Goal: Find specific page/section: Find specific page/section

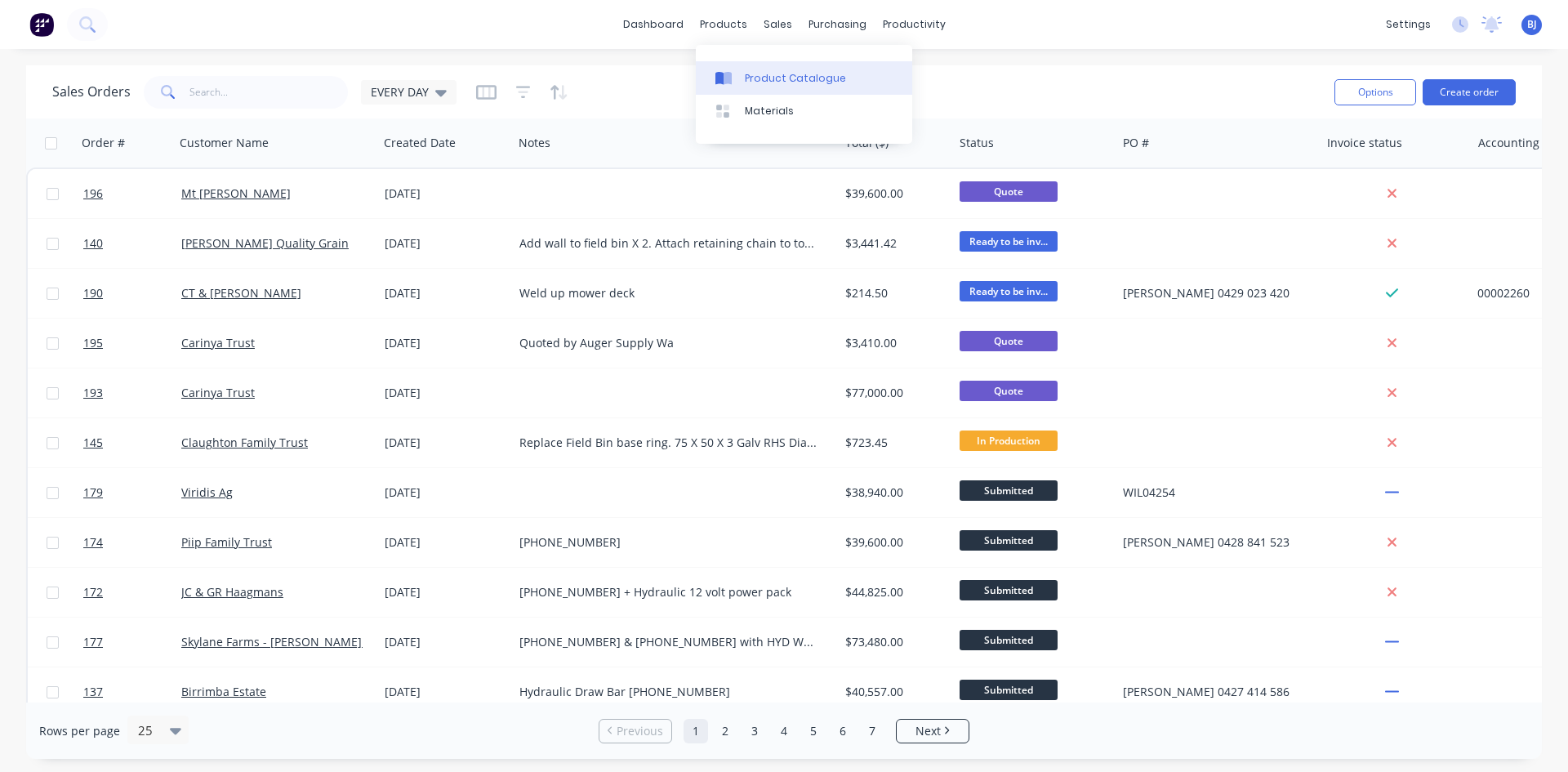
click at [738, 81] on div at bounding box center [728, 78] width 25 height 15
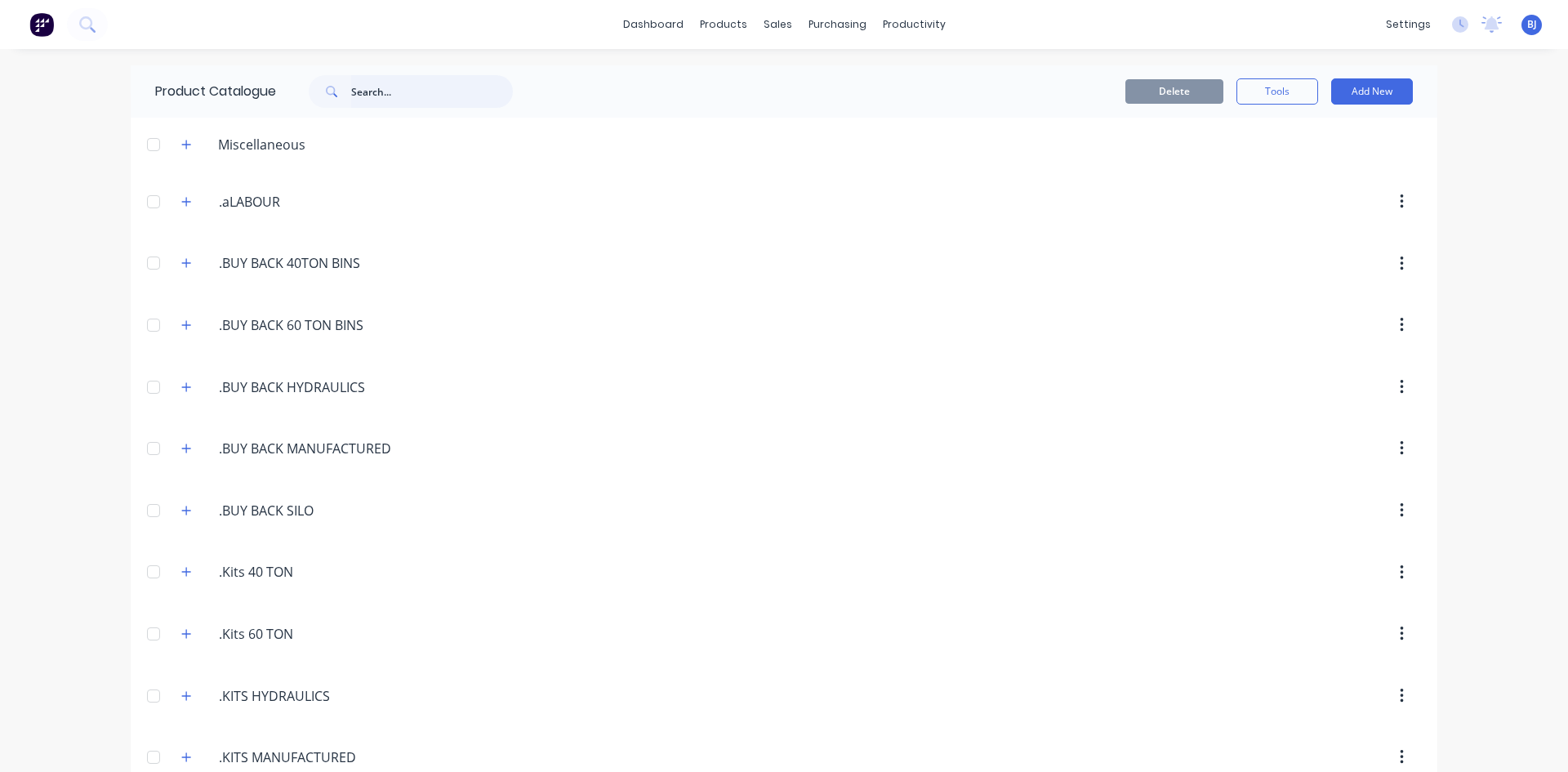
click at [368, 90] on input "text" at bounding box center [432, 91] width 162 height 32
type input "c"
click at [388, 110] on div "Product Catalogue galv channel" at bounding box center [342, 91] width 423 height 52
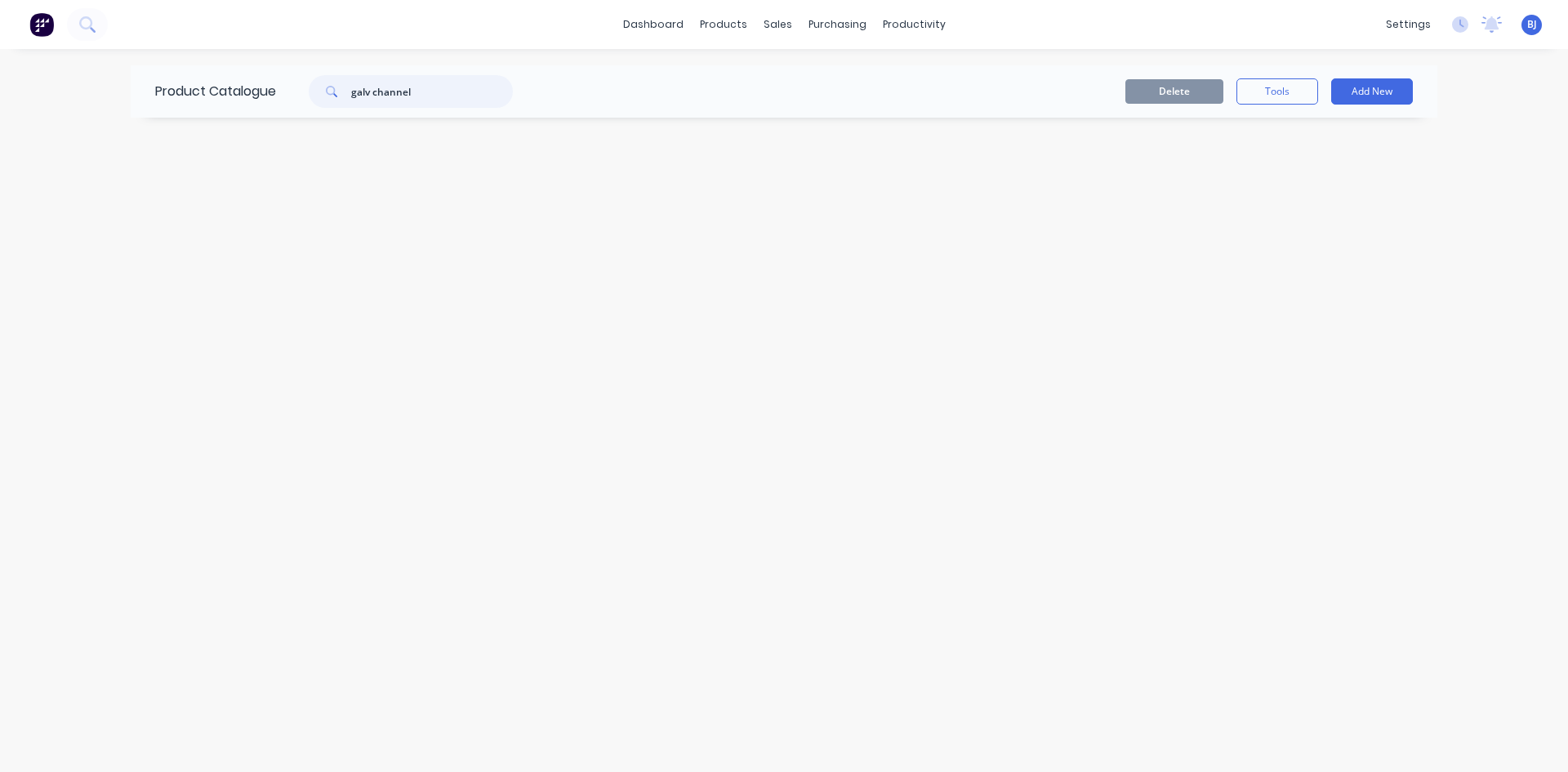
click at [372, 90] on input "galv channel" at bounding box center [432, 91] width 162 height 32
type input "channel"
click at [353, 172] on div "Product Catalogue channel Delete Tools Add New" at bounding box center [784, 411] width 1307 height 690
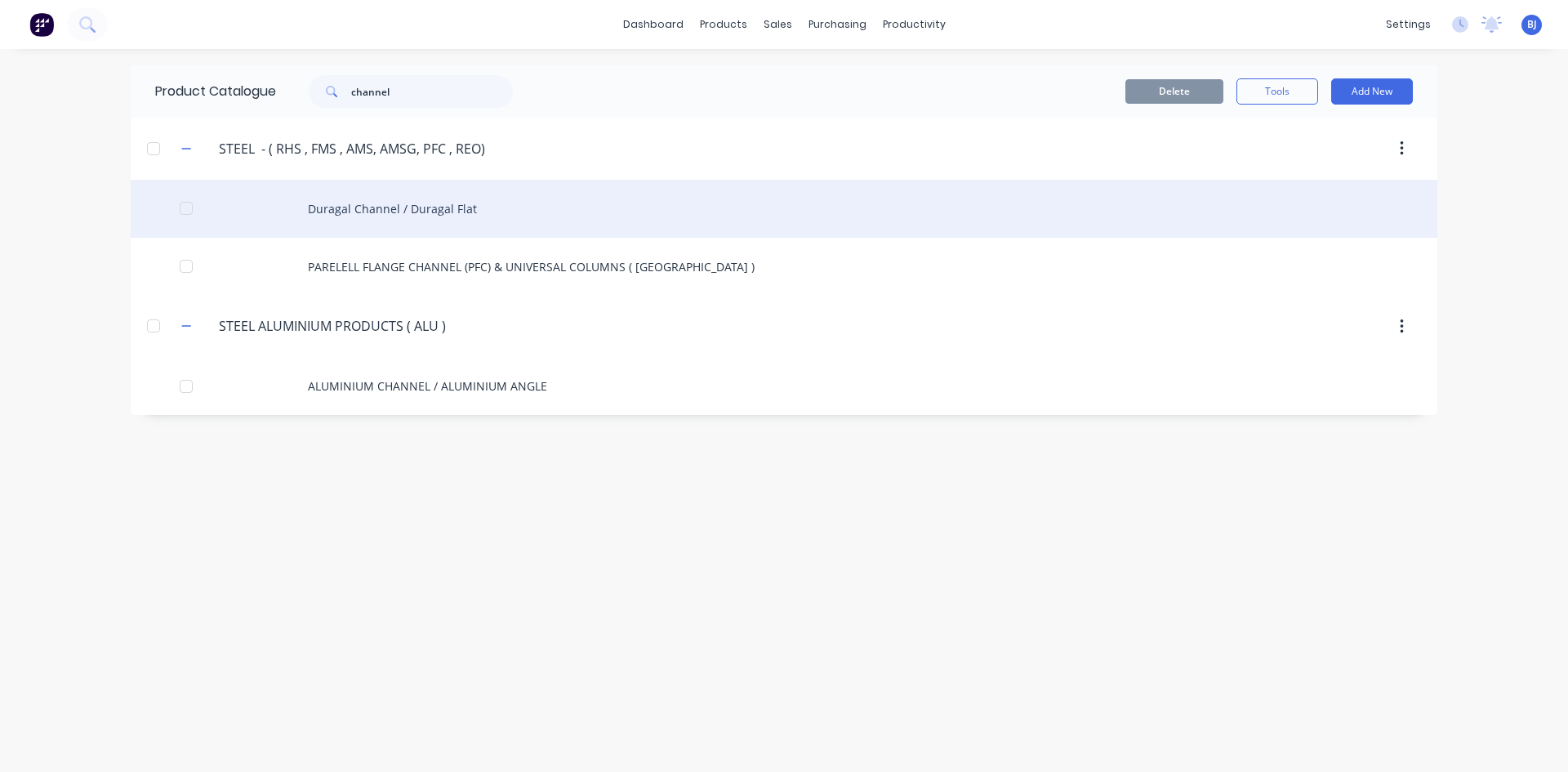
click at [395, 215] on div "Duragal Channel / Duragal Flat" at bounding box center [784, 208] width 1307 height 58
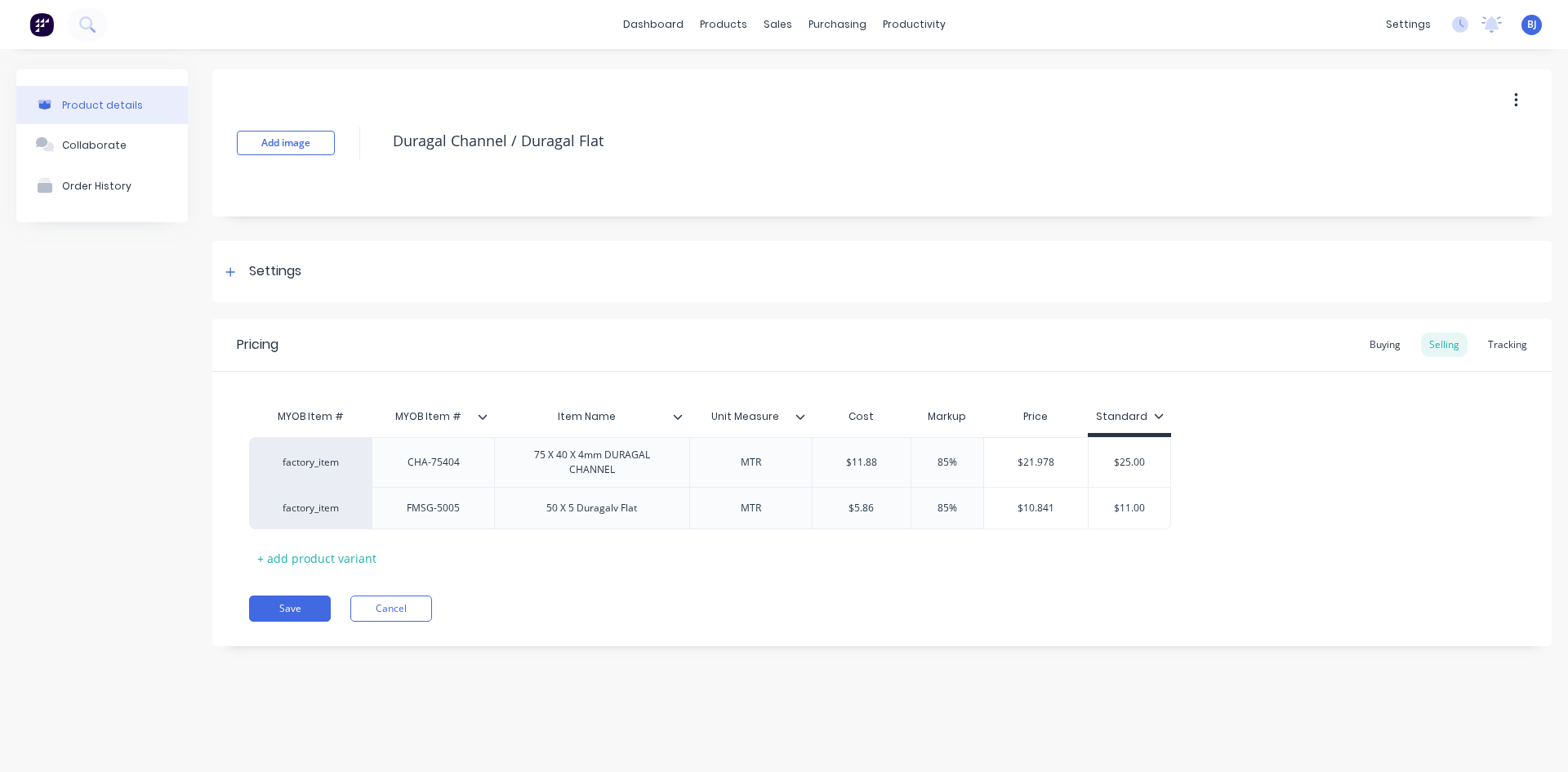
type textarea "x"
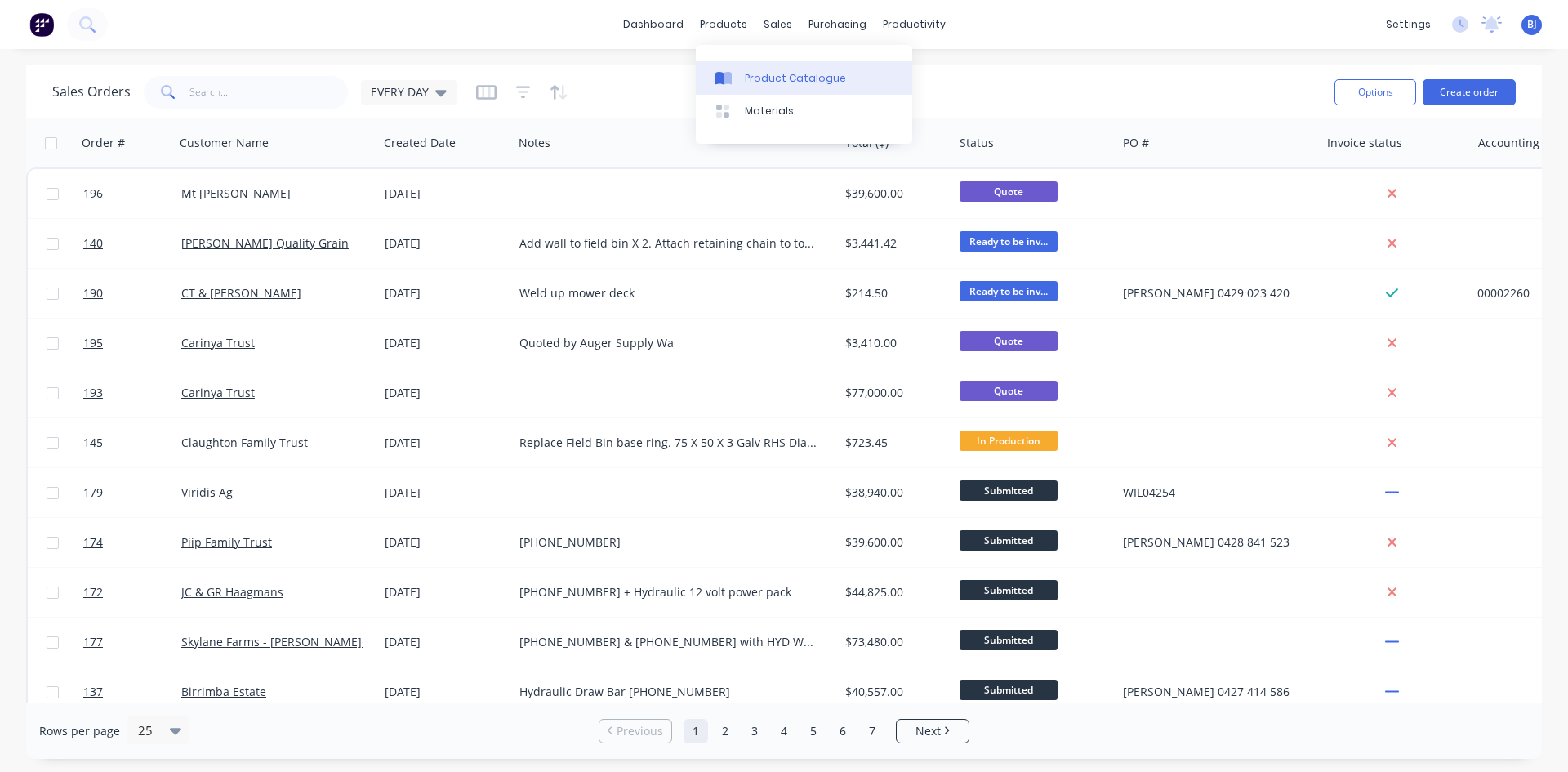
click at [733, 70] on link "Product Catalogue" at bounding box center [804, 77] width 216 height 32
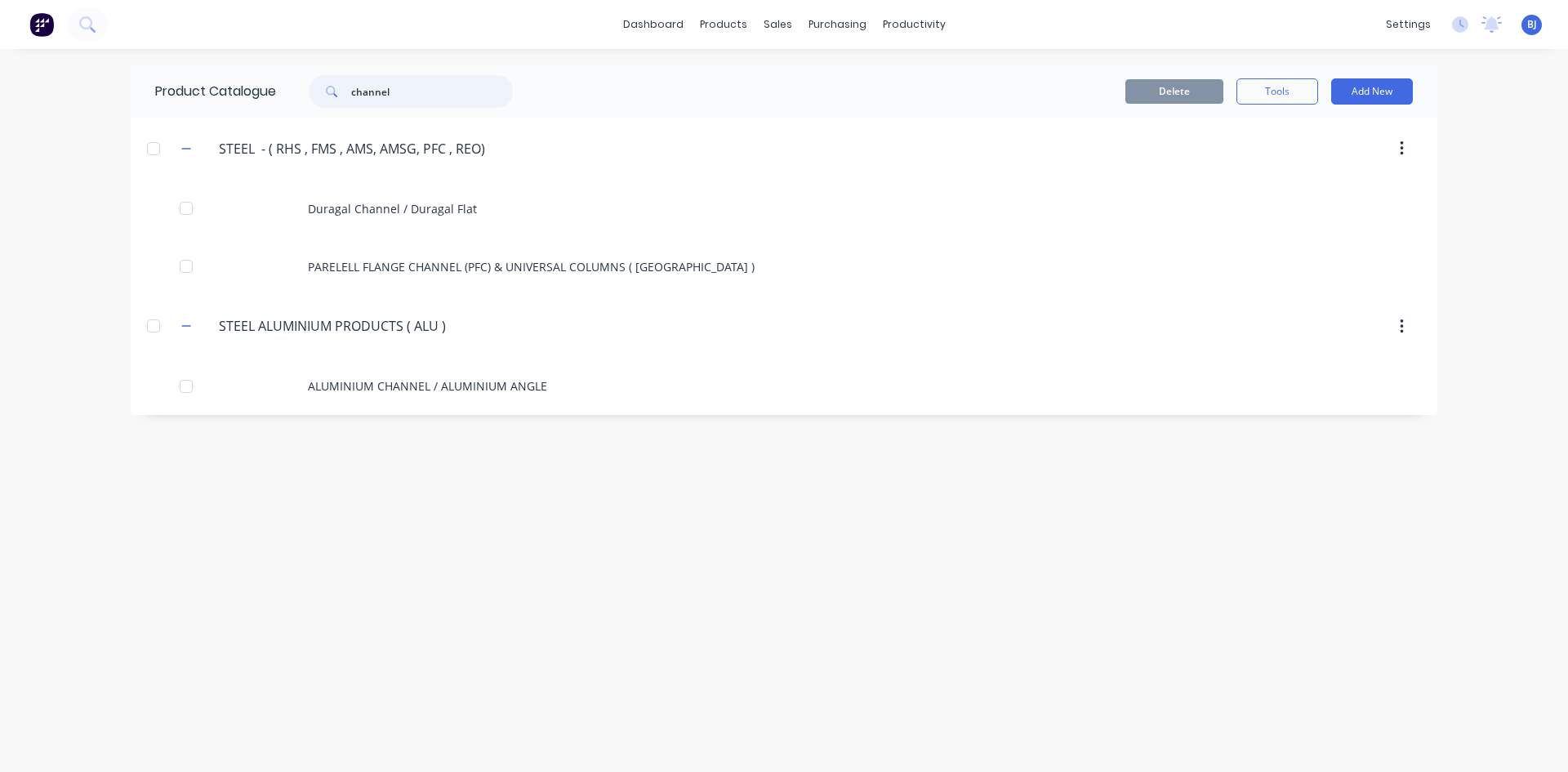
click at [420, 94] on input "channel" at bounding box center [432, 91] width 162 height 32
type input "c"
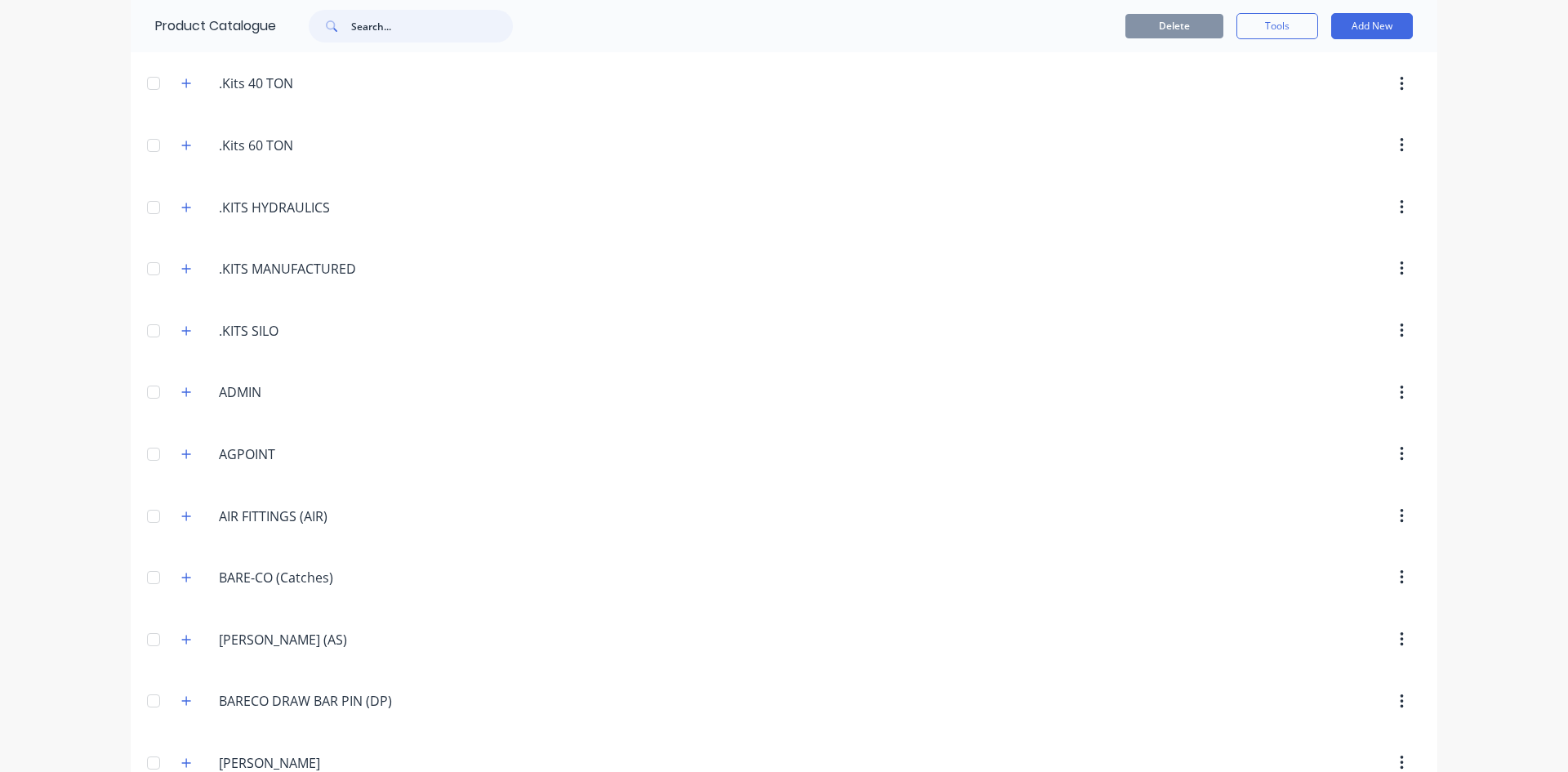
scroll to position [490, 0]
click at [182, 324] on icon "button" at bounding box center [187, 329] width 10 height 12
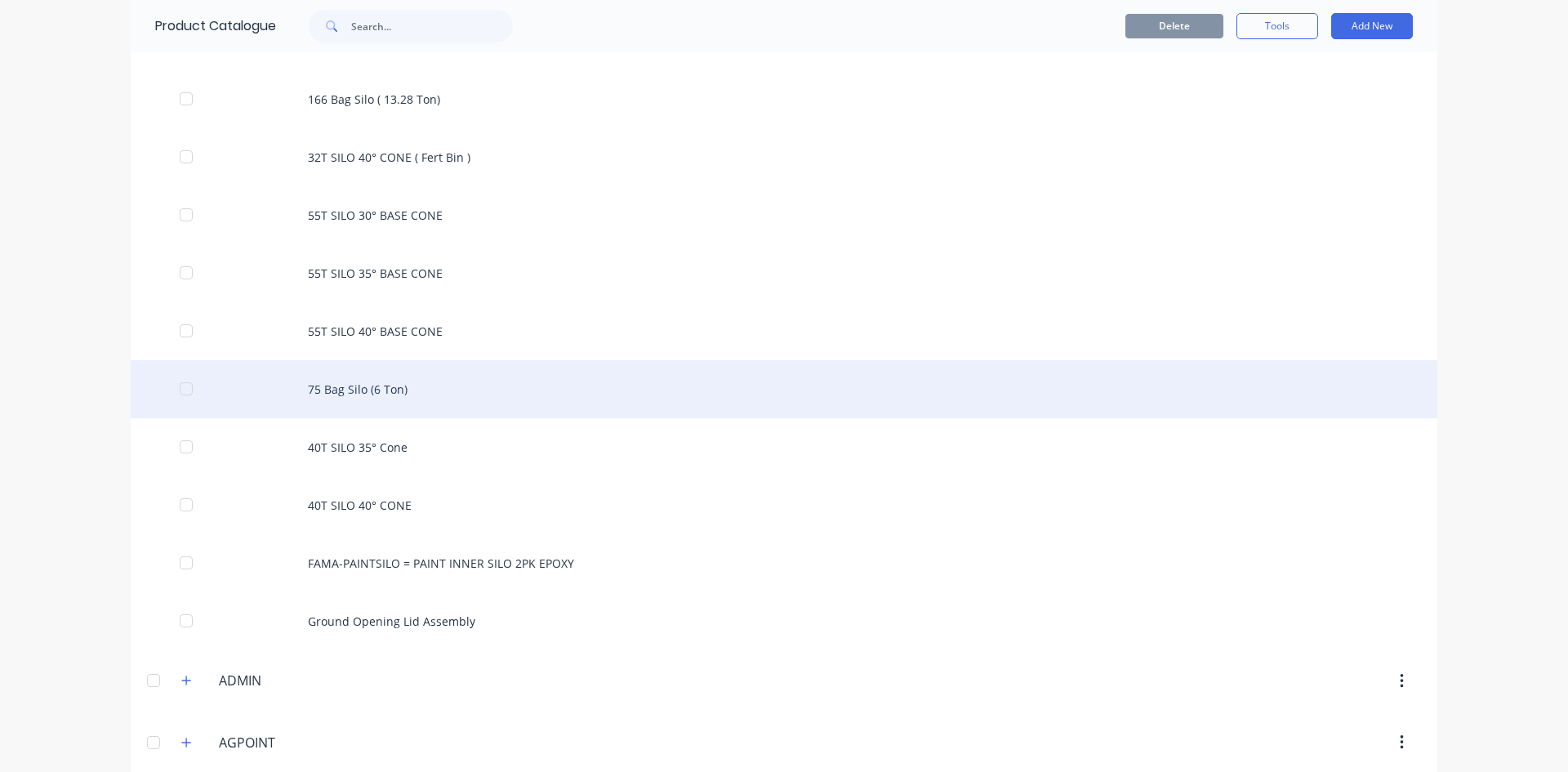
scroll to position [817, 0]
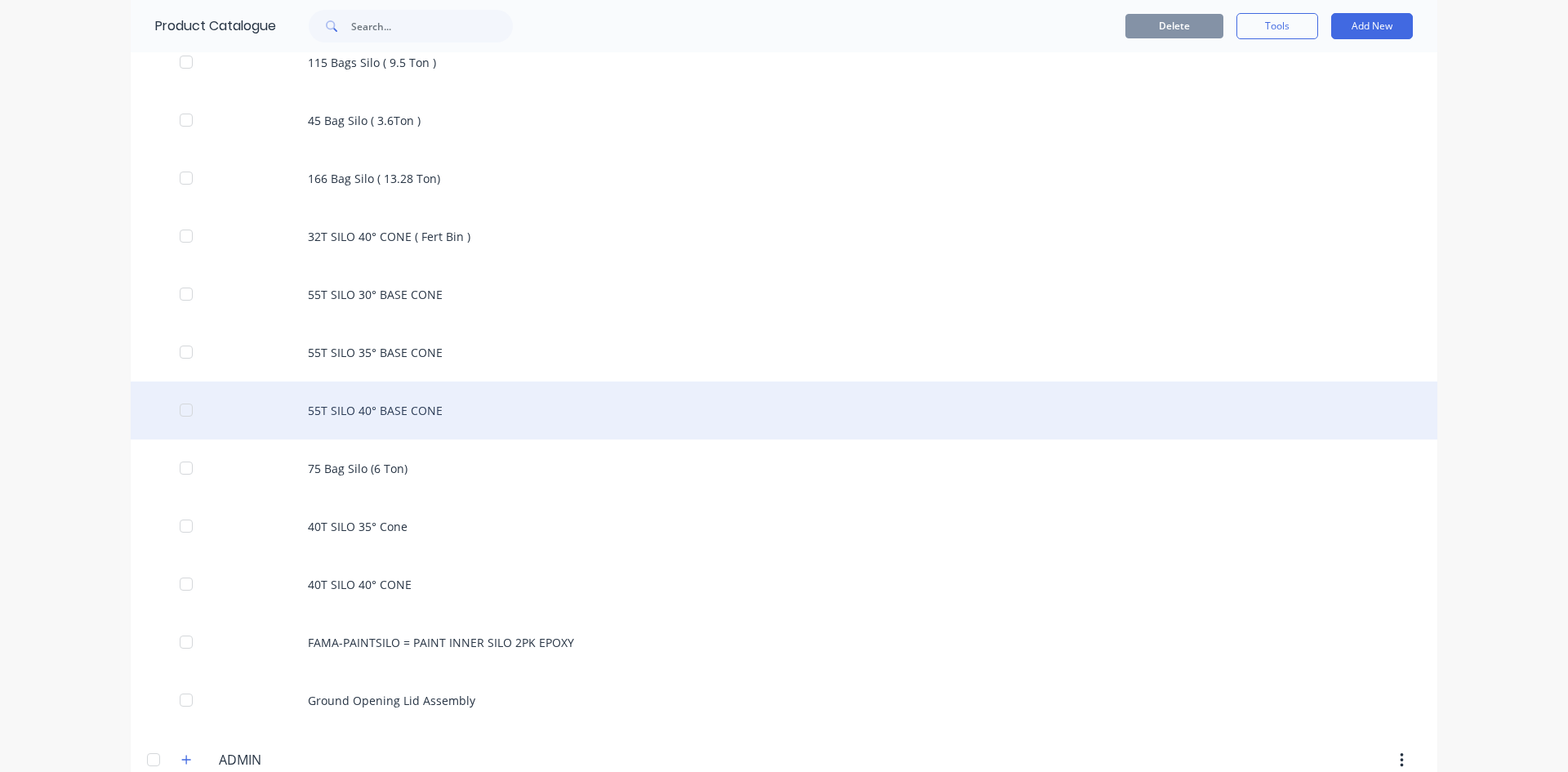
click at [372, 412] on div "55T SILO 40° BASE CONE" at bounding box center [784, 411] width 1307 height 58
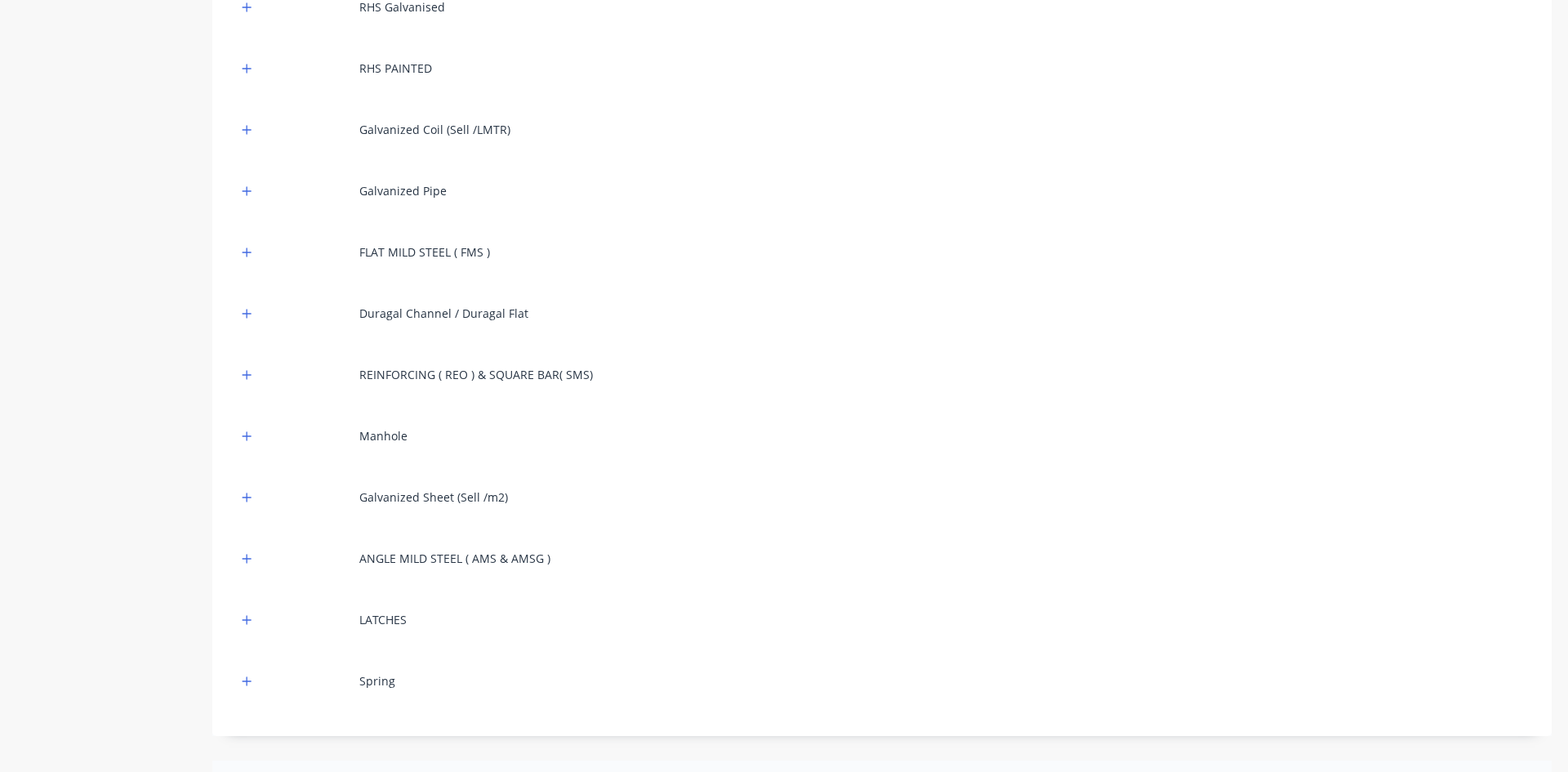
scroll to position [241, 0]
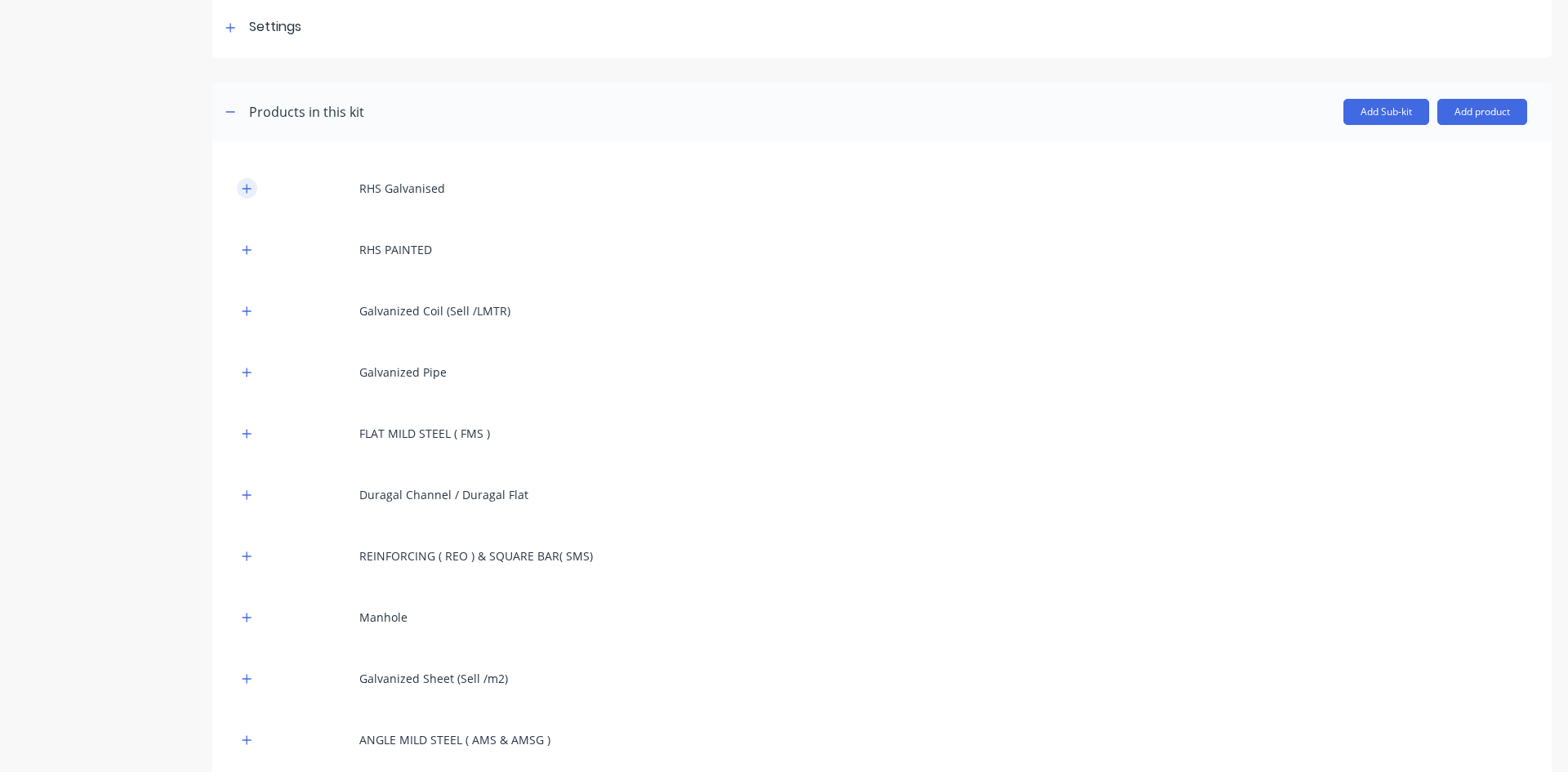
click at [247, 189] on icon "button" at bounding box center [246, 188] width 9 height 9
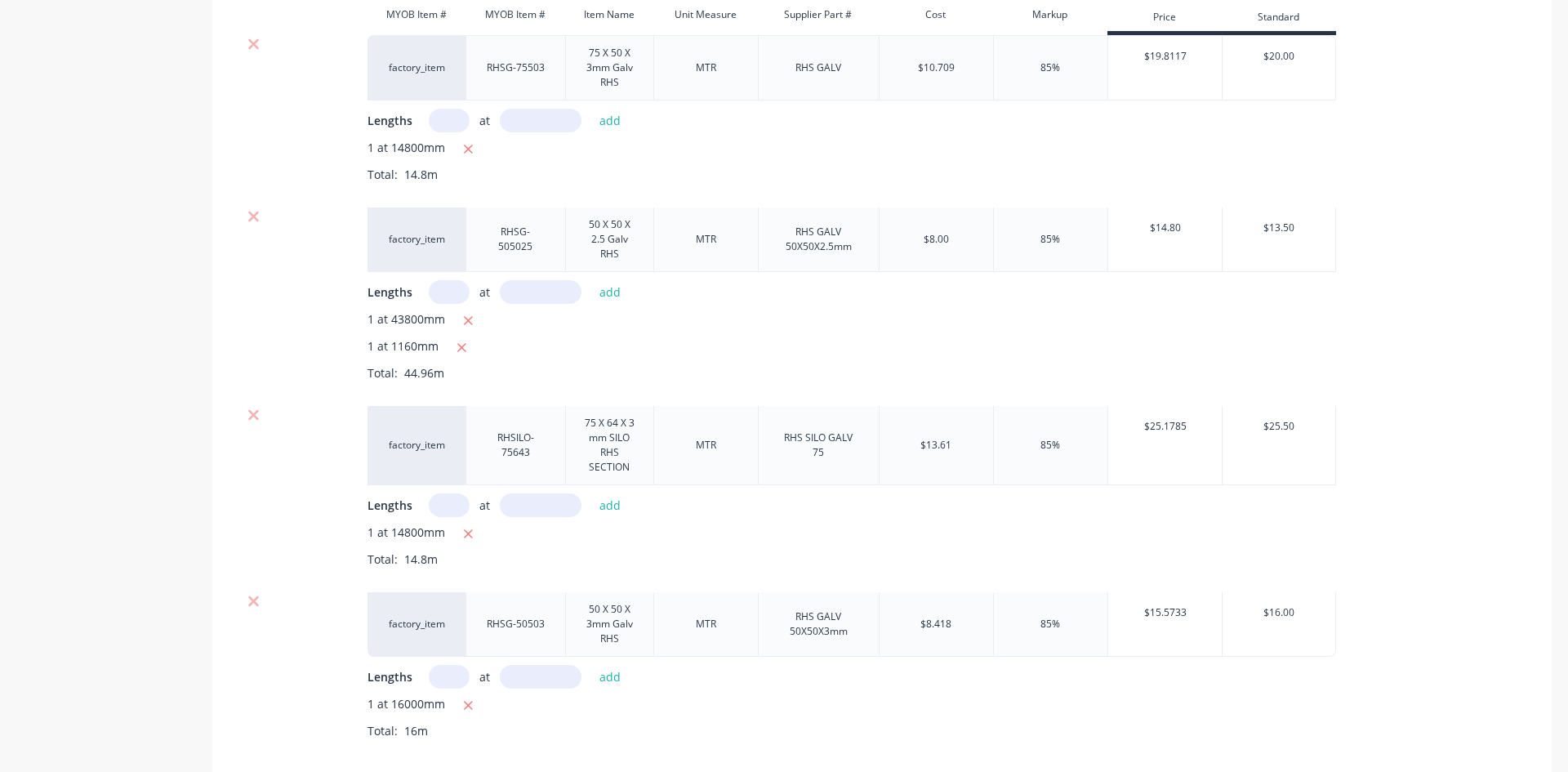
scroll to position [322, 0]
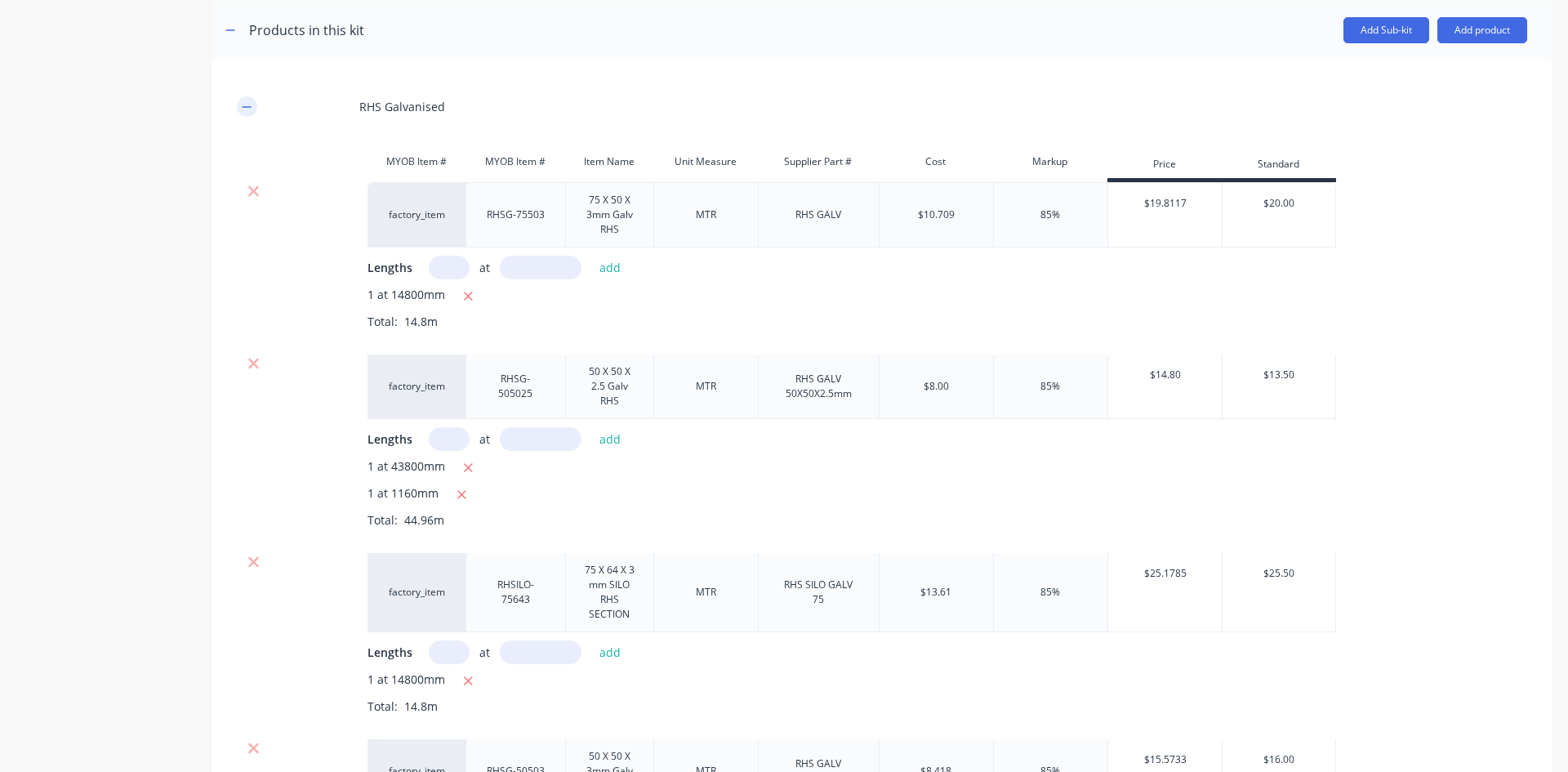
click at [248, 108] on icon "button" at bounding box center [246, 107] width 10 height 12
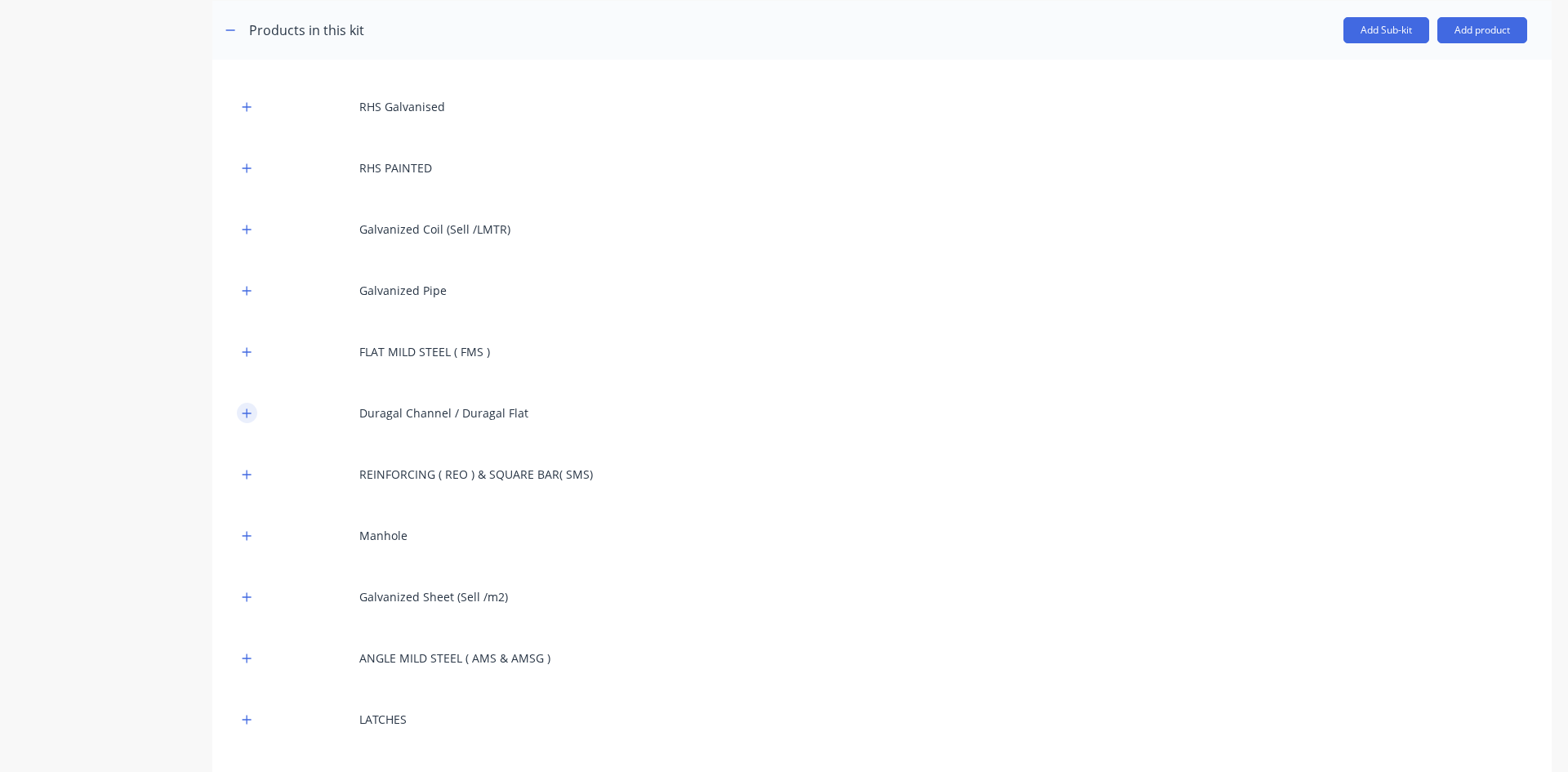
click at [247, 414] on icon "button" at bounding box center [246, 413] width 9 height 9
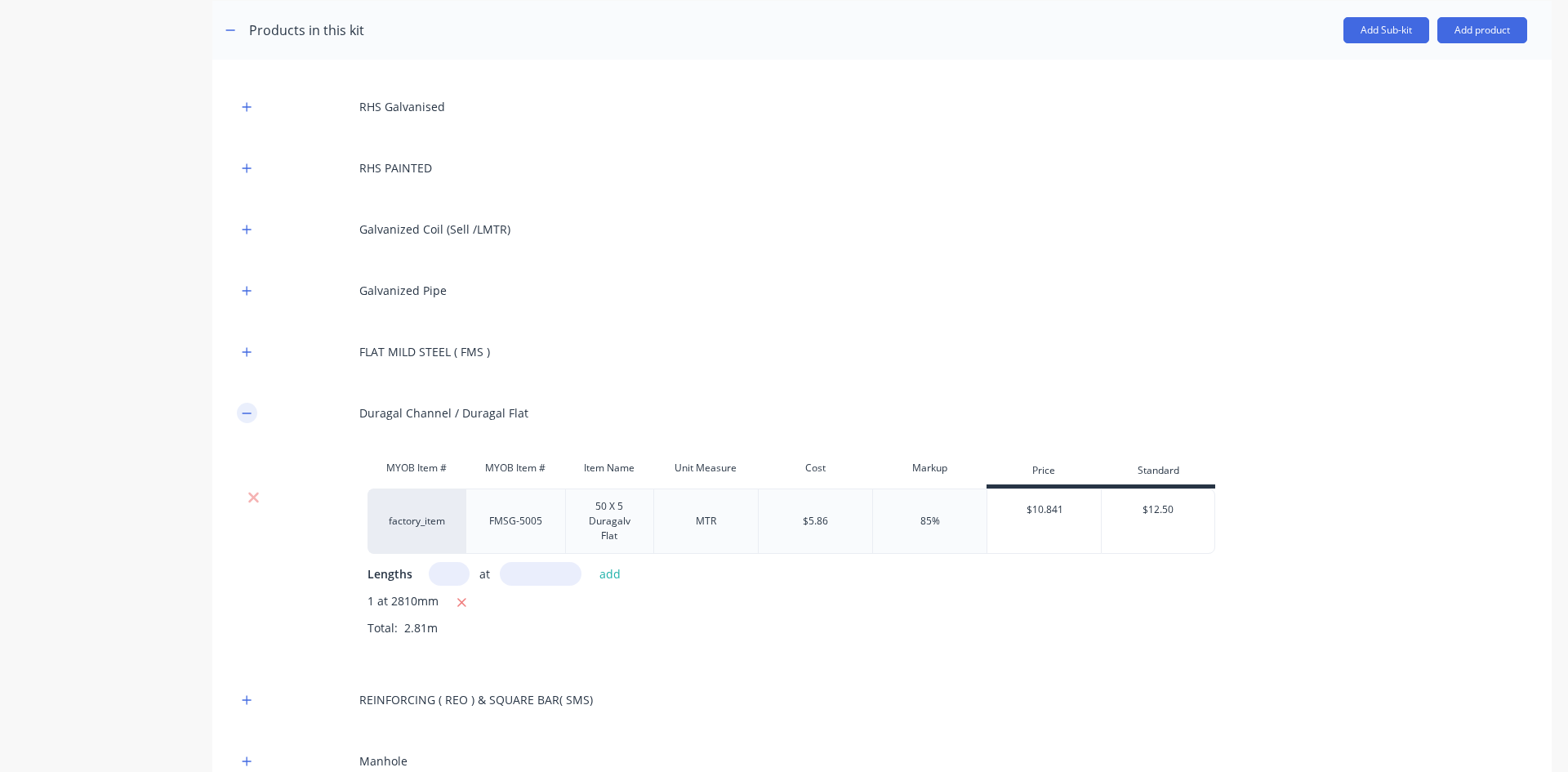
click at [249, 410] on icon "button" at bounding box center [246, 414] width 10 height 12
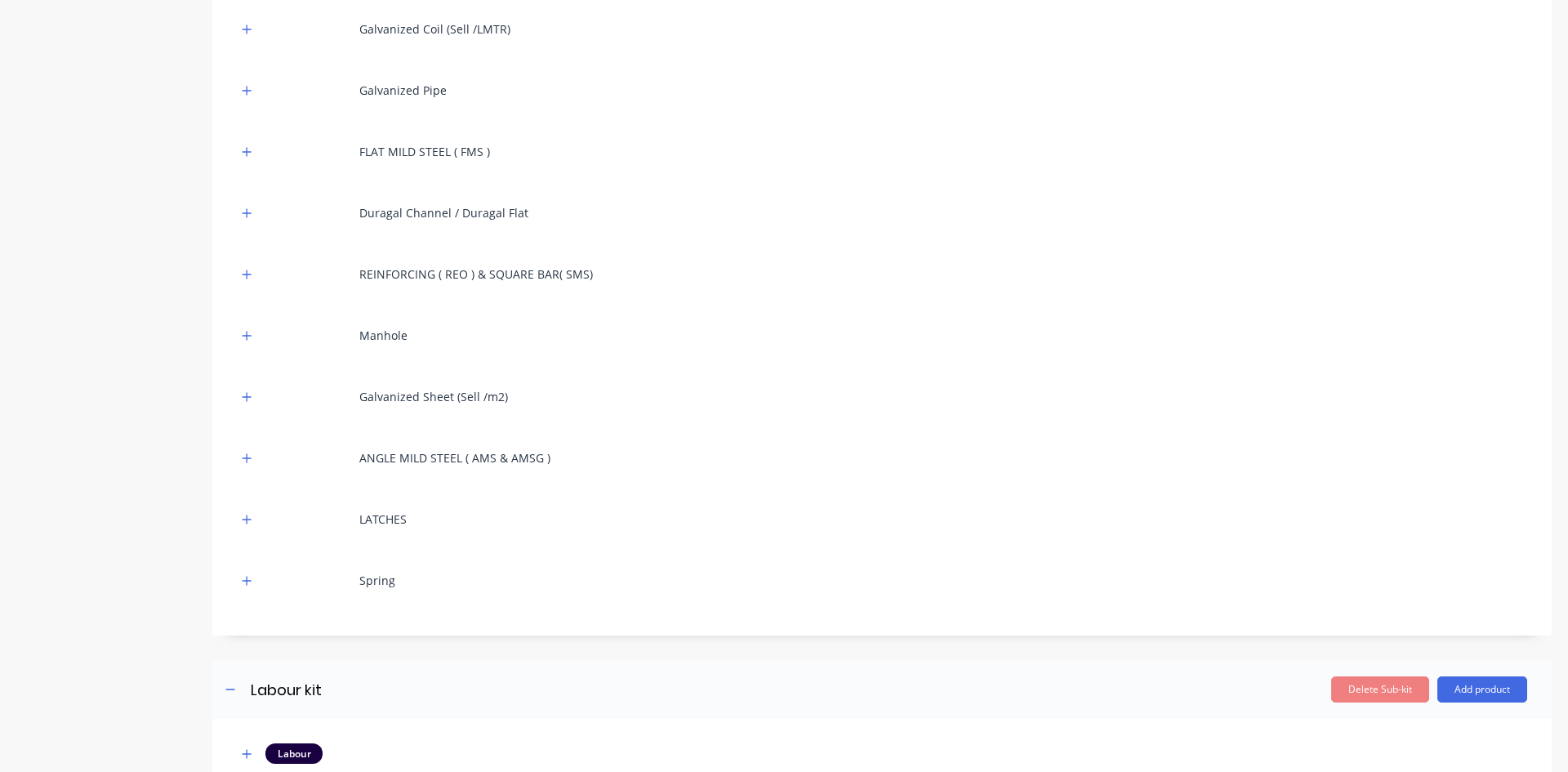
scroll to position [567, 0]
